Goal: Task Accomplishment & Management: Complete application form

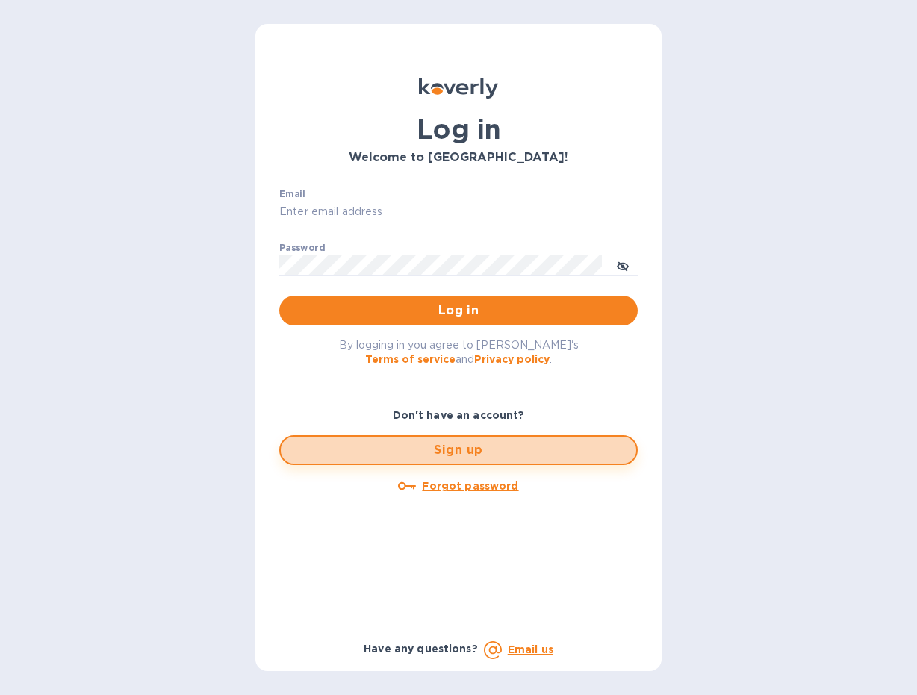
click at [478, 447] on span "Sign up" at bounding box center [459, 450] width 332 height 18
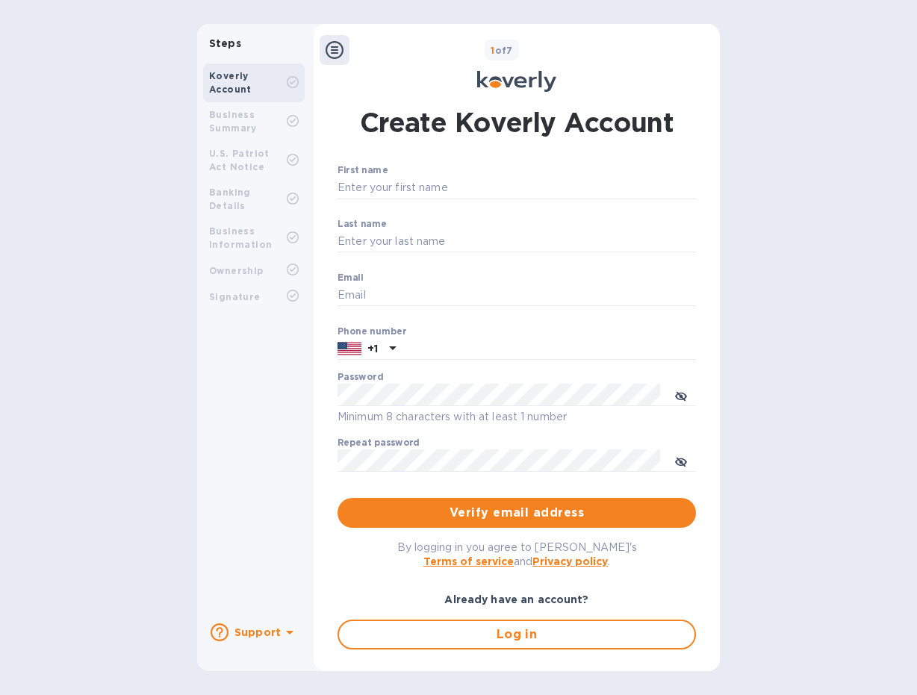
click at [405, 202] on p "​" at bounding box center [517, 210] width 359 height 17
click at [385, 187] on input "First name" at bounding box center [517, 188] width 359 height 22
type input "[PERSON_NAME]"
click at [375, 297] on input "Email" at bounding box center [517, 296] width 359 height 22
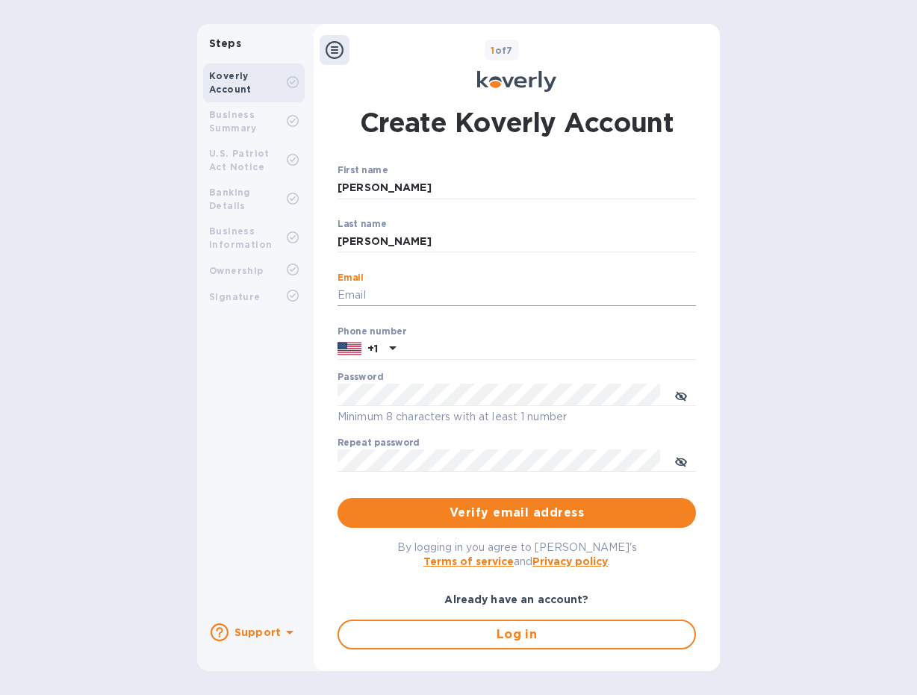
type input "[PERSON_NAME][EMAIL_ADDRESS][DOMAIN_NAME]"
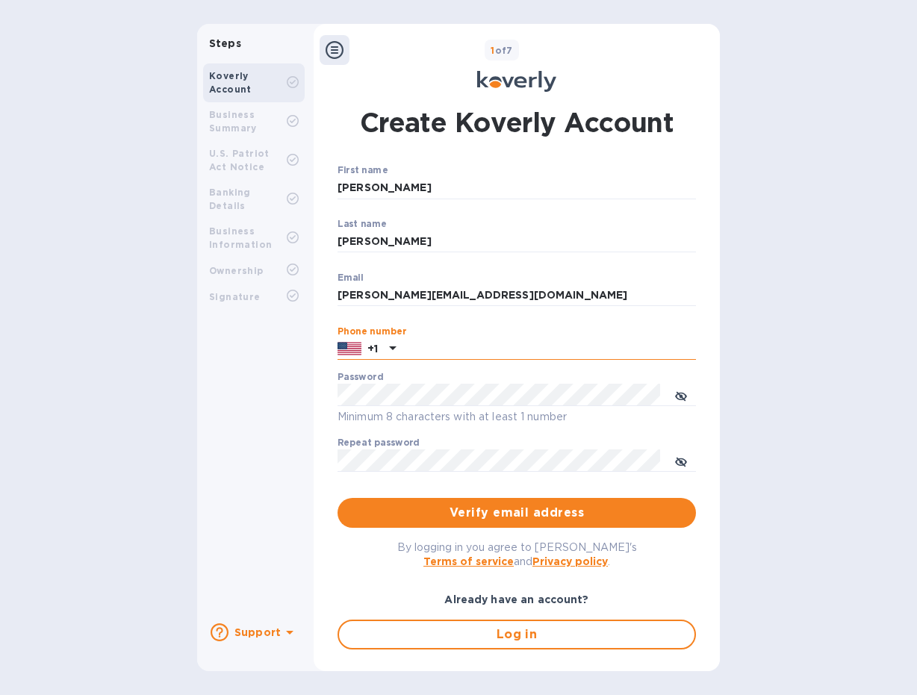
click at [432, 352] on input "text" at bounding box center [549, 349] width 294 height 22
type input "9545346649"
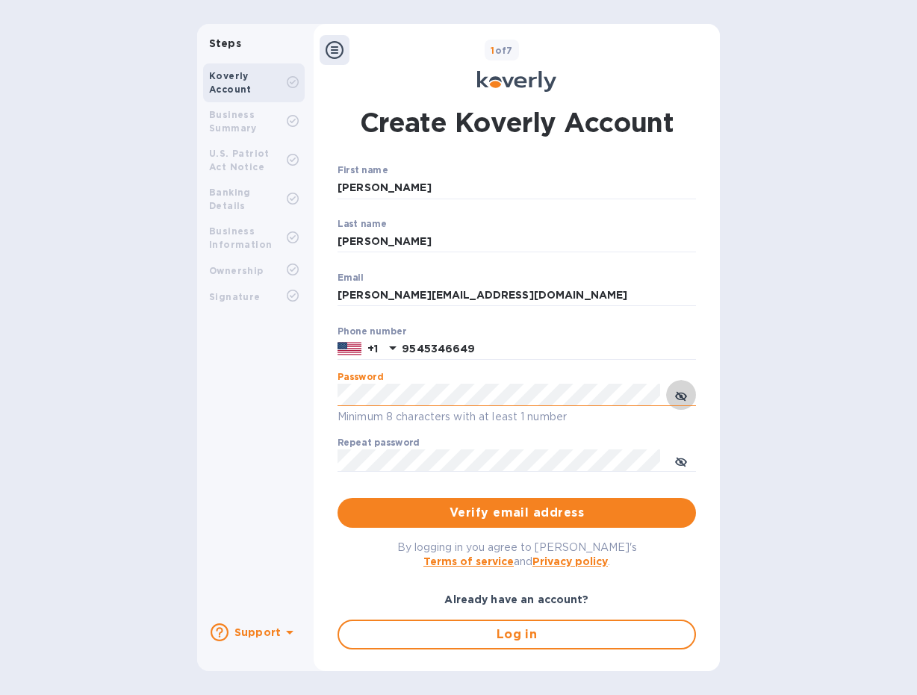
click at [682, 394] on icon "toggle password visibility" at bounding box center [681, 397] width 12 height 12
click at [245, 385] on div "Steps Koverly Account Business Summary U.S. Patriot Act Notice Banking Details …" at bounding box center [458, 348] width 523 height 648
click at [439, 515] on span "Verify email address" at bounding box center [517, 513] width 335 height 18
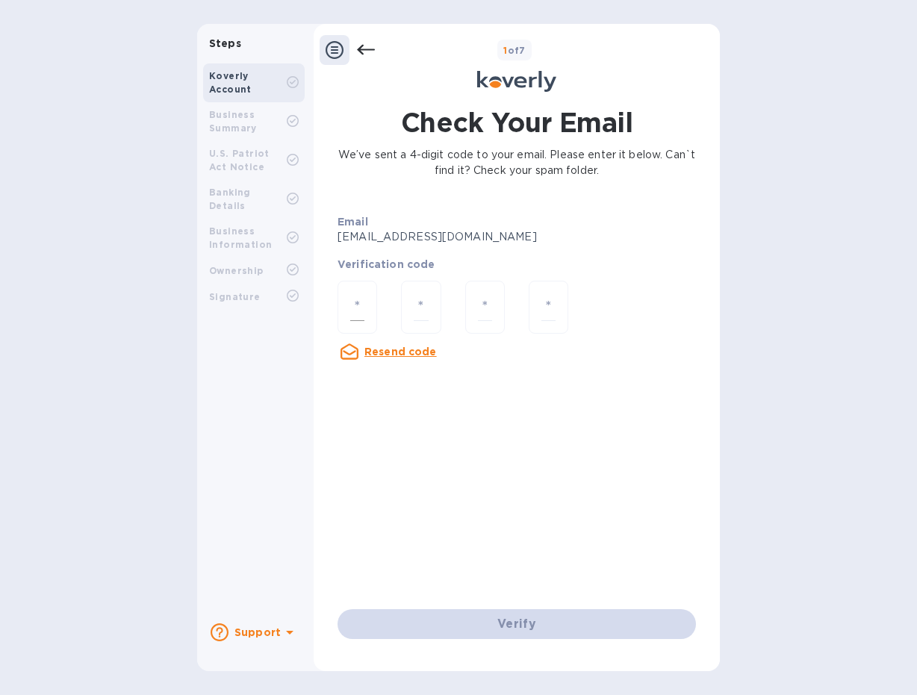
click at [357, 298] on input "number" at bounding box center [357, 308] width 14 height 28
paste input "9"
type input "9"
type input "2"
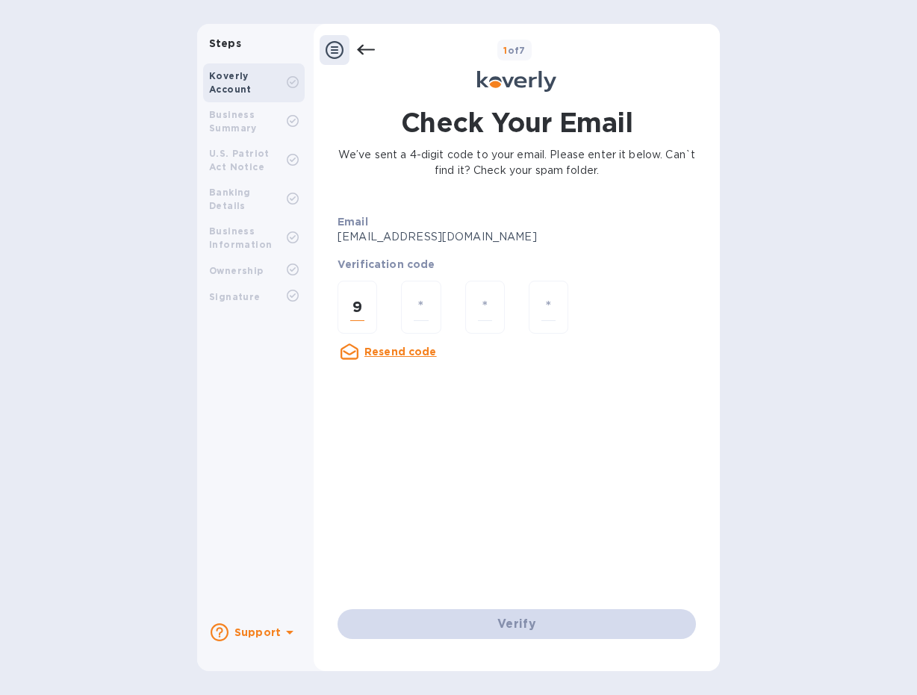
type input "3"
click at [540, 633] on div "Verify" at bounding box center [517, 625] width 370 height 42
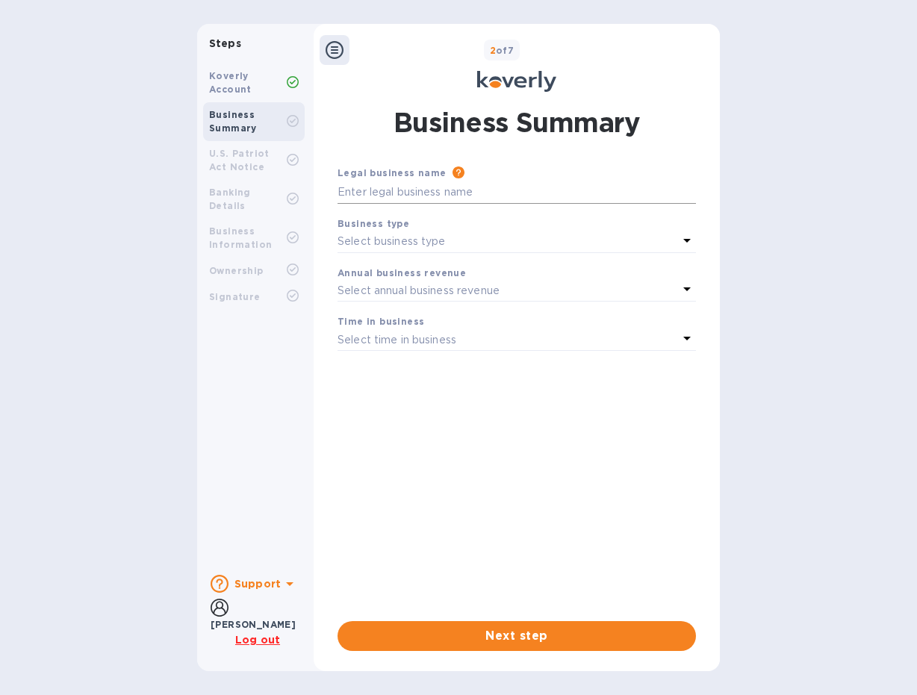
click at [406, 198] on input "text" at bounding box center [517, 193] width 359 height 22
type input "Noaz Design LLC"
click at [565, 235] on div "Select business type" at bounding box center [508, 242] width 341 height 21
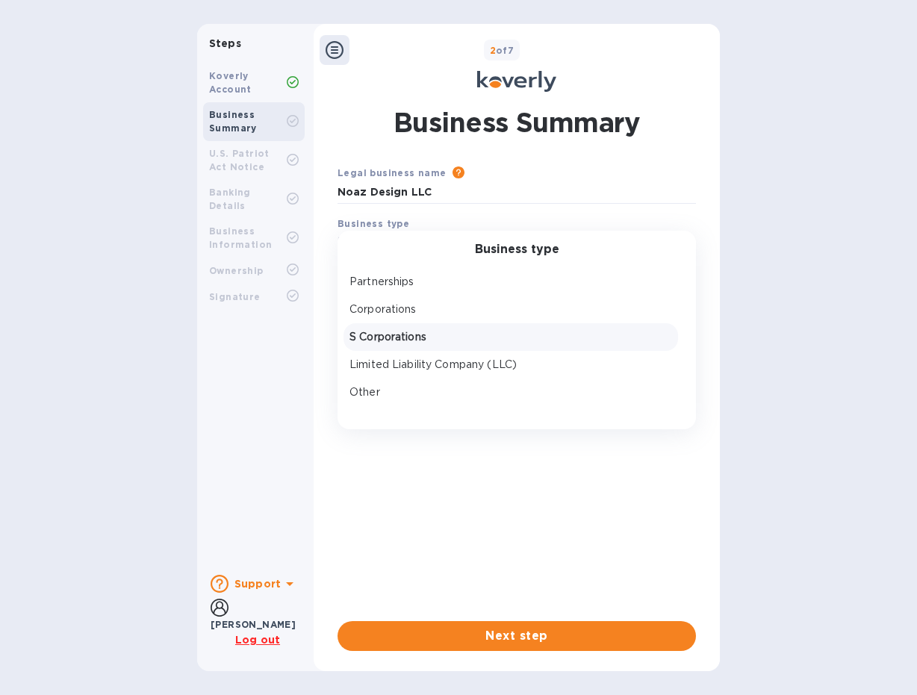
scroll to position [22, 0]
click at [463, 363] on p "Limited Liability Company (LLC)" at bounding box center [511, 364] width 323 height 16
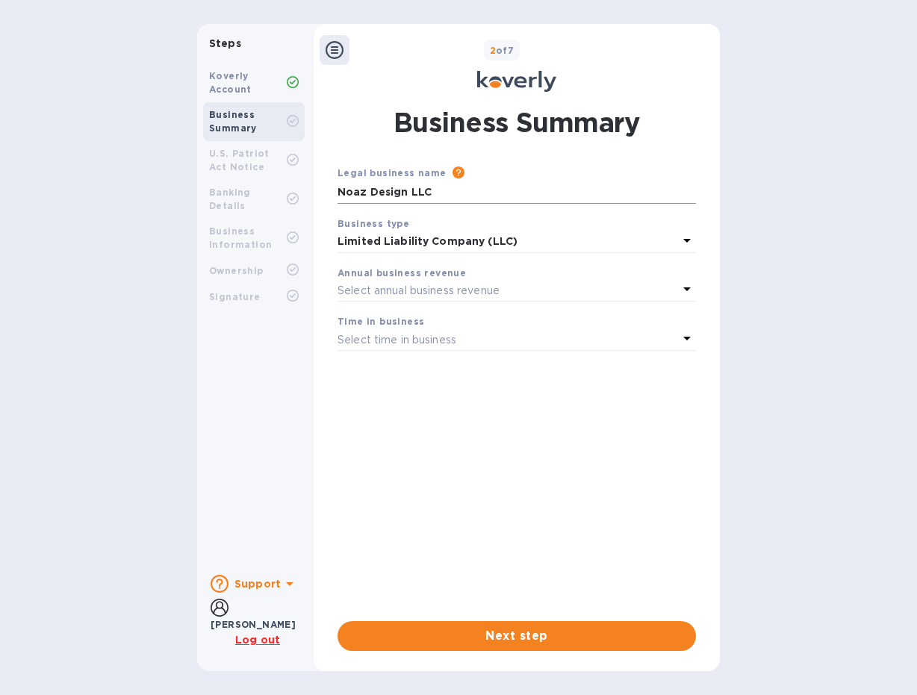
click at [426, 193] on input "Noaz Design LLC" at bounding box center [517, 193] width 359 height 22
click at [433, 286] on p "Select annual business revenue" at bounding box center [419, 291] width 162 height 16
click at [485, 192] on input "text" at bounding box center [517, 193] width 359 height 22
type input "Noaz Design"
click at [506, 243] on div "Select business type" at bounding box center [508, 242] width 341 height 21
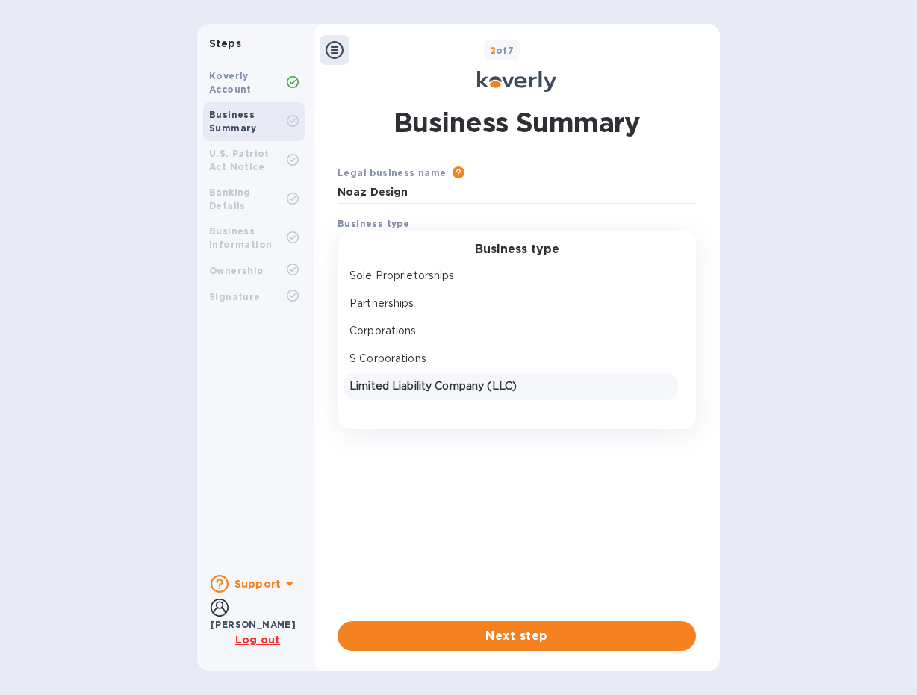
click at [456, 386] on p "Limited Liability Company (LLC)" at bounding box center [511, 387] width 323 height 16
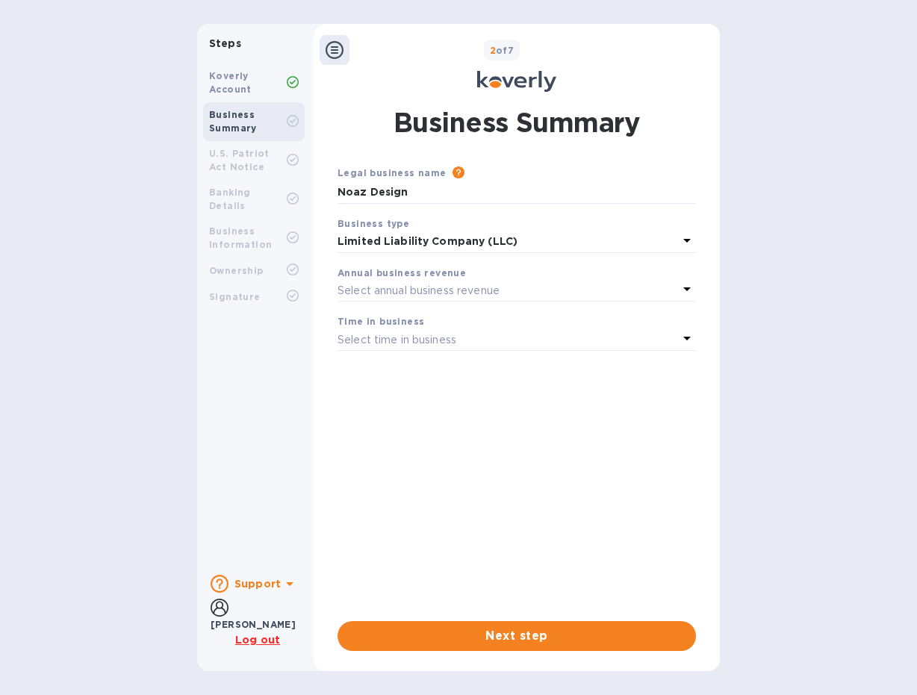
click at [397, 288] on p "Select annual business revenue" at bounding box center [419, 291] width 162 height 16
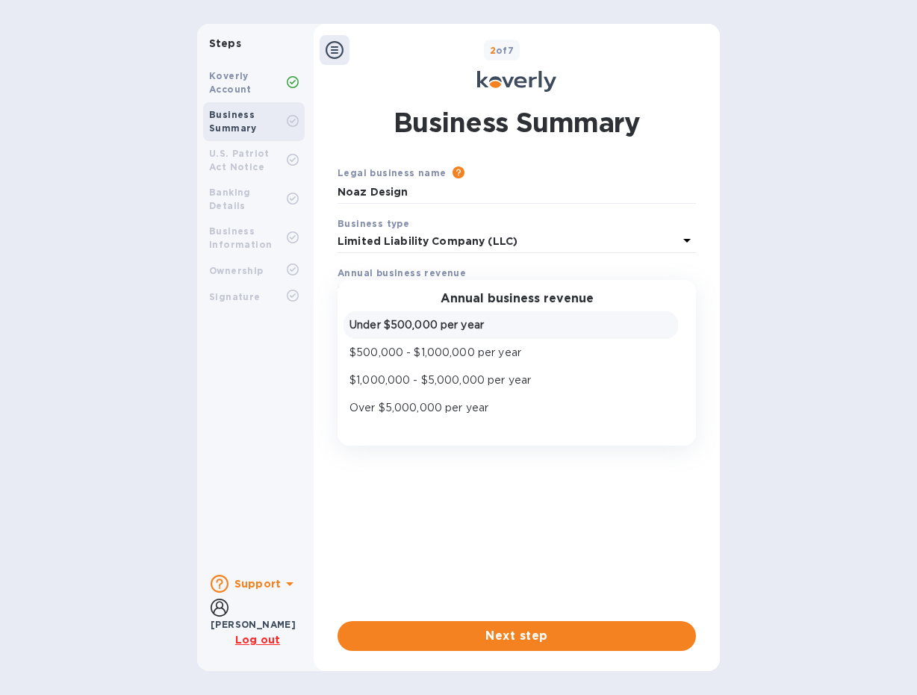
click at [396, 320] on p "Under $500,000 per year" at bounding box center [511, 325] width 323 height 16
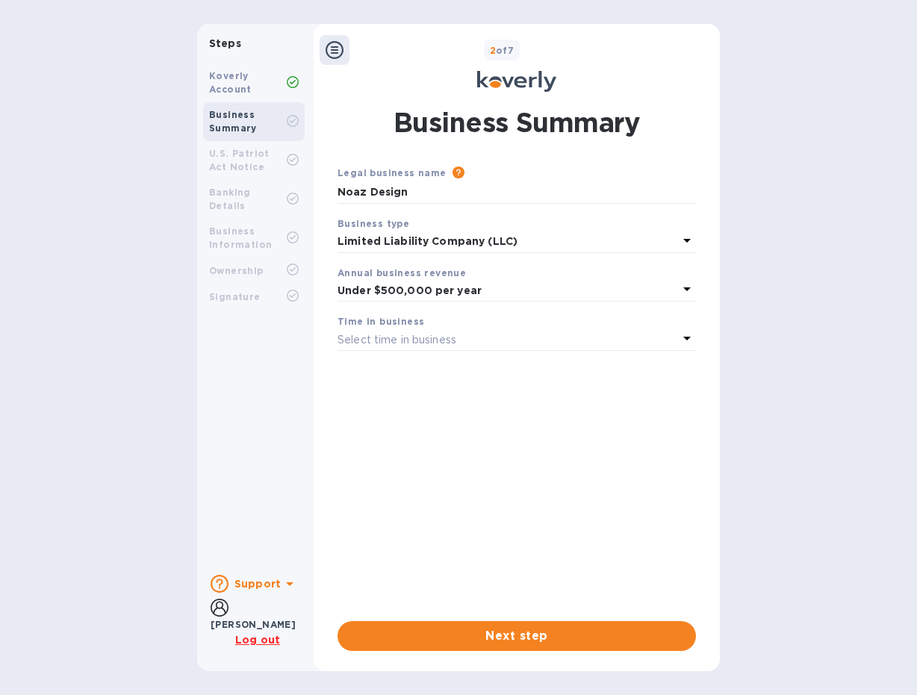
click at [390, 334] on p "Select time in business" at bounding box center [397, 340] width 119 height 16
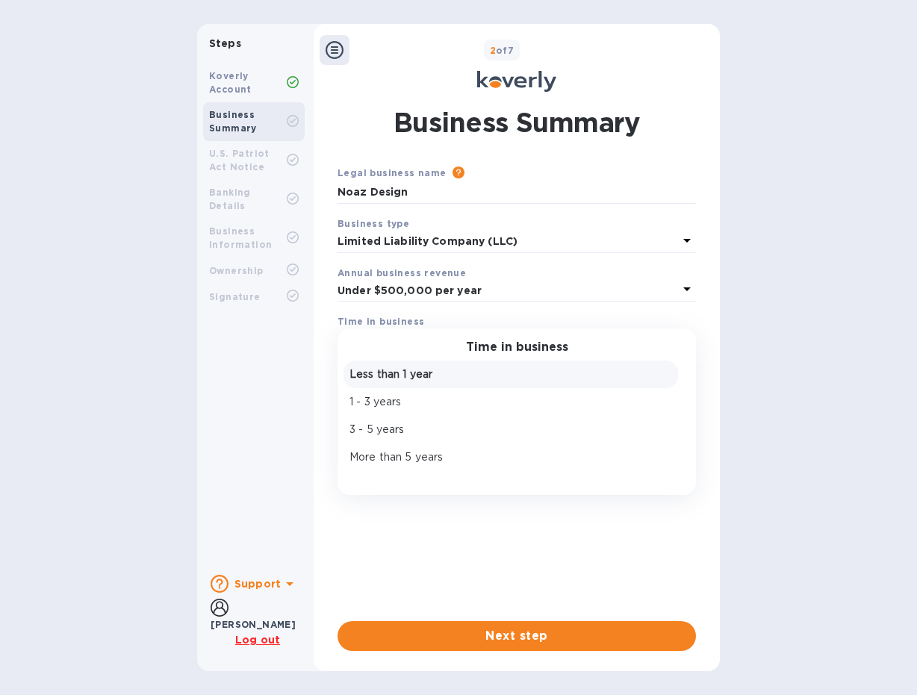
click at [393, 383] on div "Less than 1 year" at bounding box center [511, 375] width 329 height 22
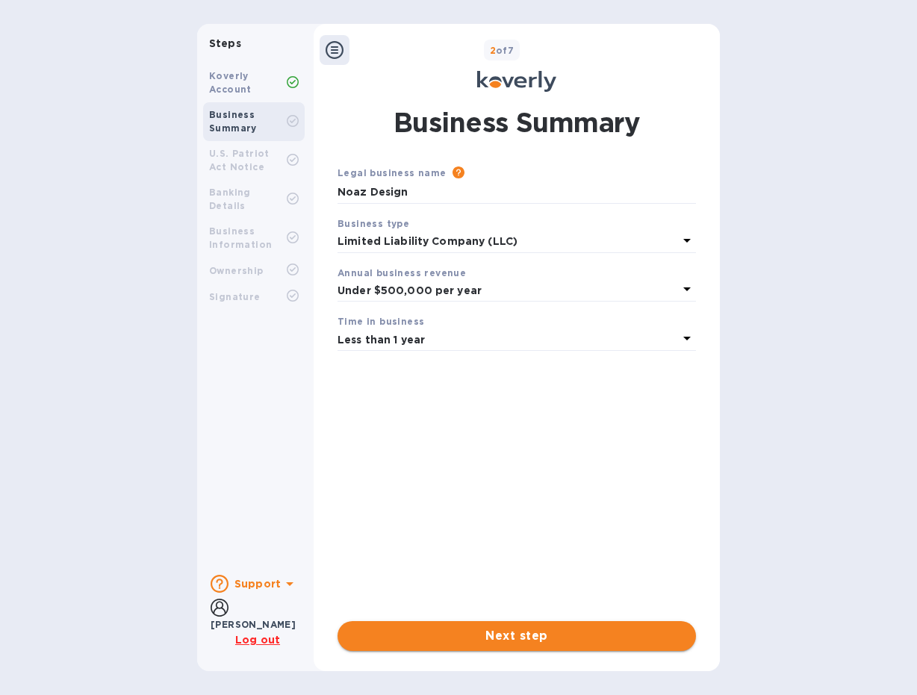
click at [445, 628] on span "Next step" at bounding box center [517, 636] width 335 height 18
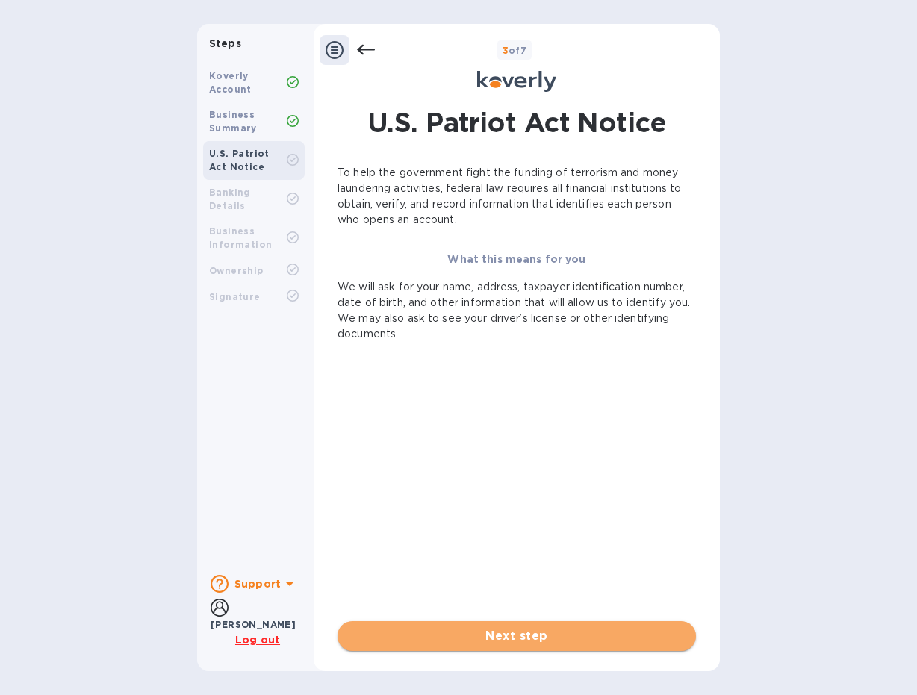
click at [456, 624] on button "Next step" at bounding box center [517, 636] width 359 height 30
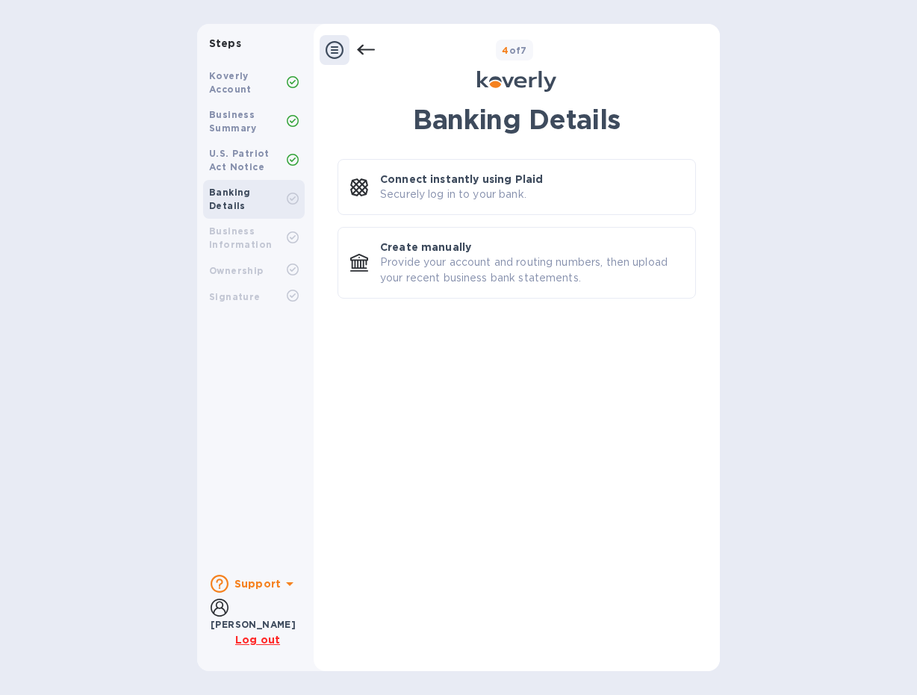
click at [267, 581] on b "Support" at bounding box center [258, 584] width 46 height 12
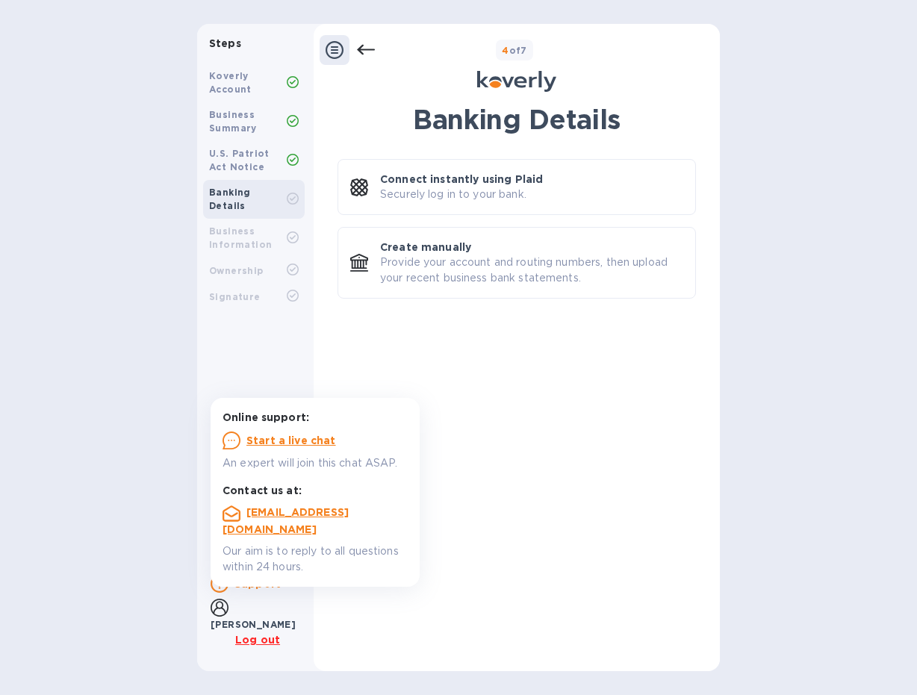
click at [274, 642] on u "Log out" at bounding box center [257, 640] width 45 height 12
